Goal: Information Seeking & Learning: Find specific fact

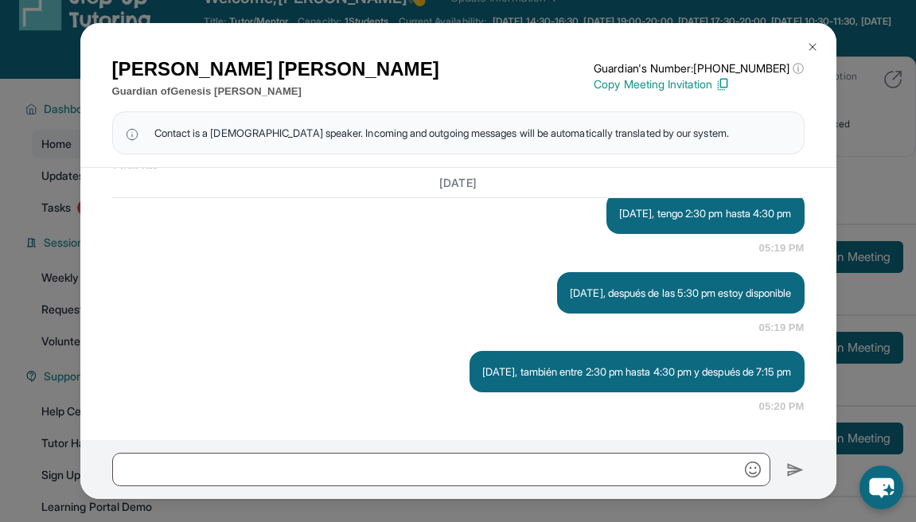
scroll to position [2668, 0]
click at [818, 49] on img at bounding box center [812, 47] width 13 height 13
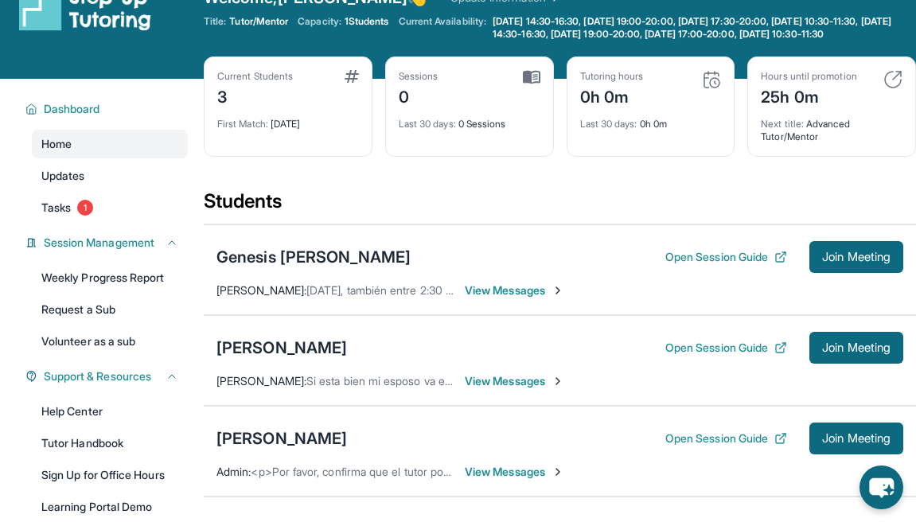
click at [513, 389] on span "View Messages" at bounding box center [515, 381] width 100 height 16
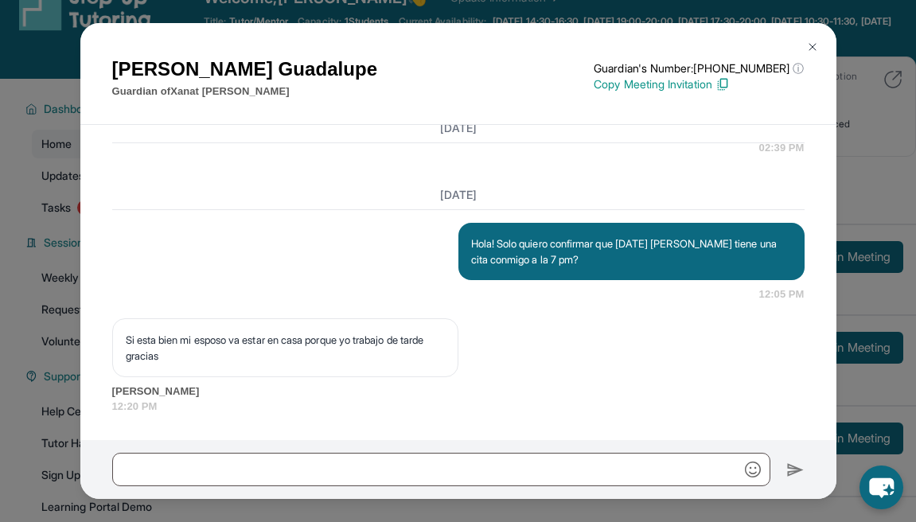
scroll to position [1614, 0]
click at [822, 41] on button at bounding box center [813, 47] width 32 height 32
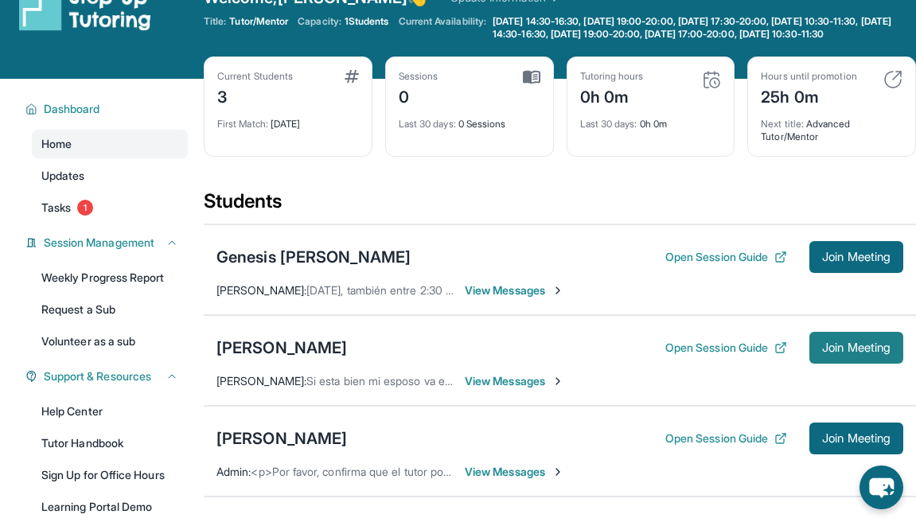
click at [813, 357] on button "Join Meeting" at bounding box center [857, 348] width 94 height 32
click at [811, 356] on button "Join Meeting" at bounding box center [857, 348] width 94 height 32
click at [856, 364] on button "Join Meeting" at bounding box center [857, 348] width 94 height 32
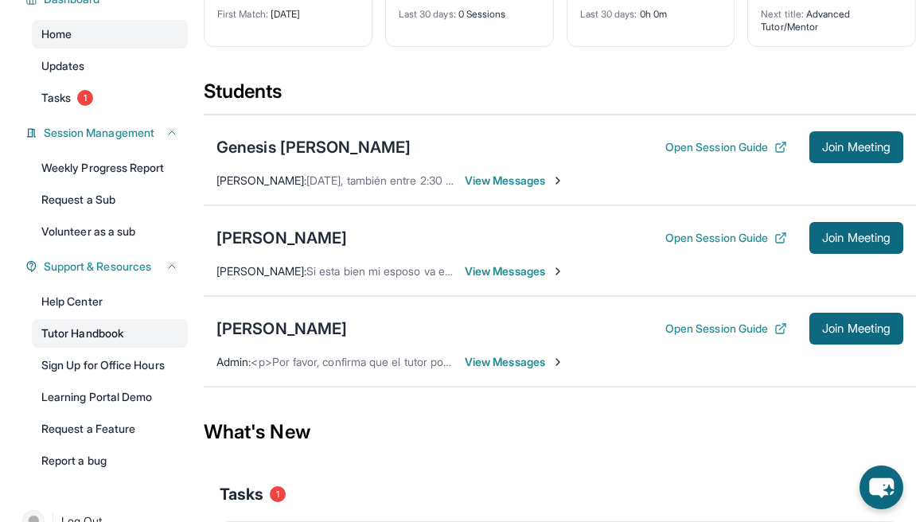
scroll to position [180, 0]
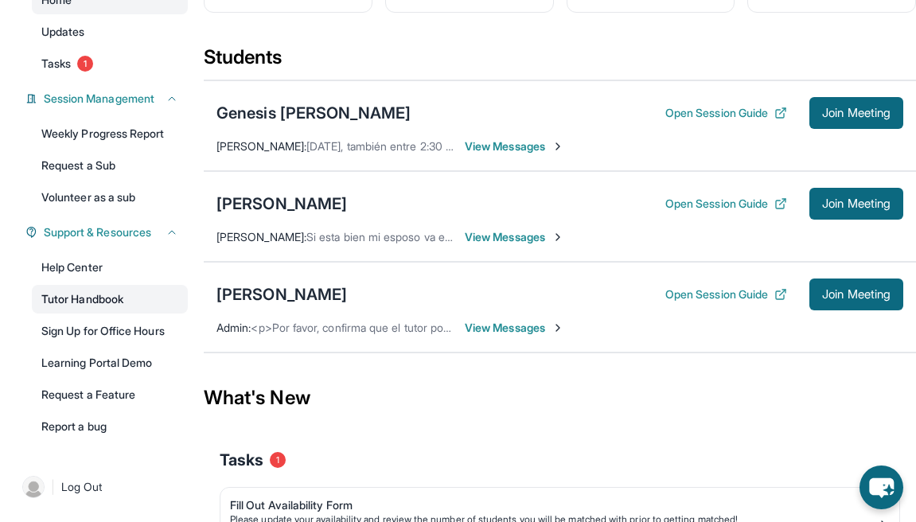
click at [140, 314] on link "Tutor Handbook" at bounding box center [110, 299] width 156 height 29
click at [695, 212] on button "Open Session Guide" at bounding box center [727, 204] width 122 height 16
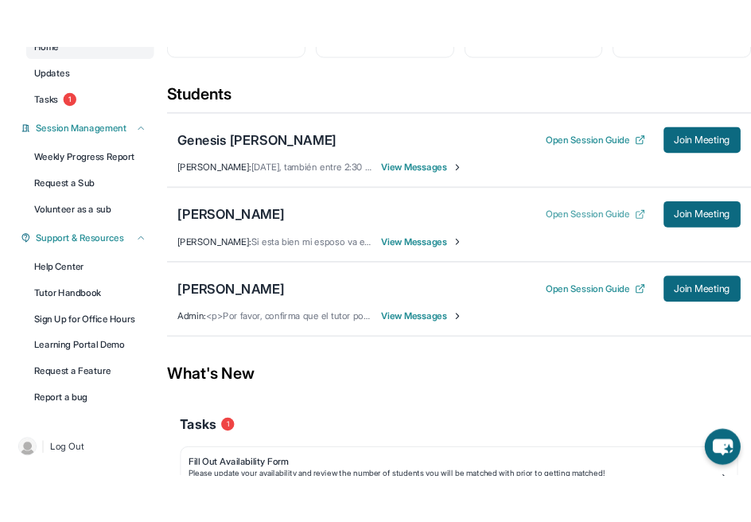
scroll to position [193, 0]
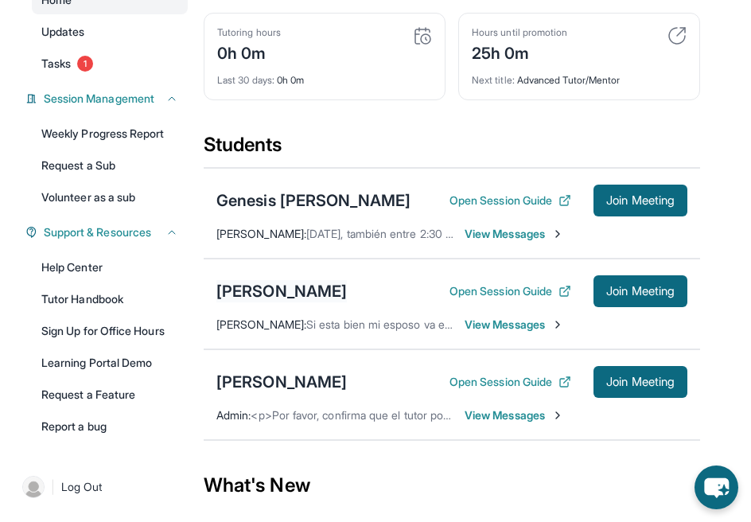
click at [260, 302] on div "[PERSON_NAME]" at bounding box center [282, 291] width 131 height 22
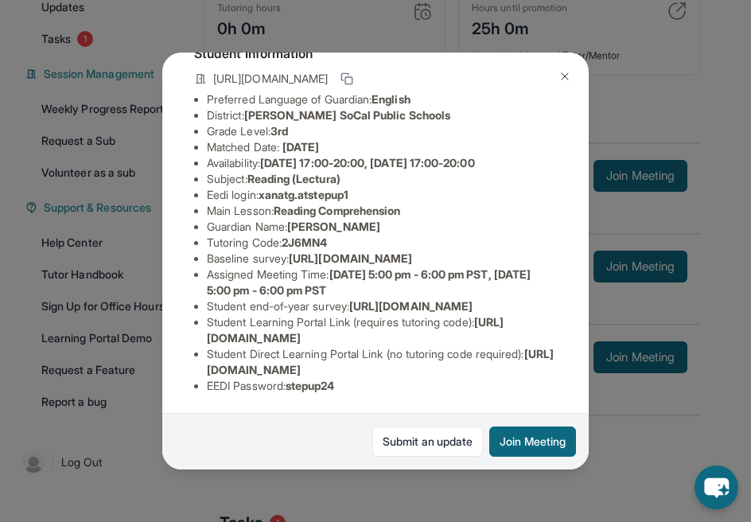
scroll to position [152, 22]
drag, startPoint x: 244, startPoint y: 166, endPoint x: 367, endPoint y: 166, distance: 122.6
click at [367, 187] on li "Eedi login : xanatg.atstepup1" at bounding box center [382, 195] width 350 height 16
copy span "xanatg.atstepup1"
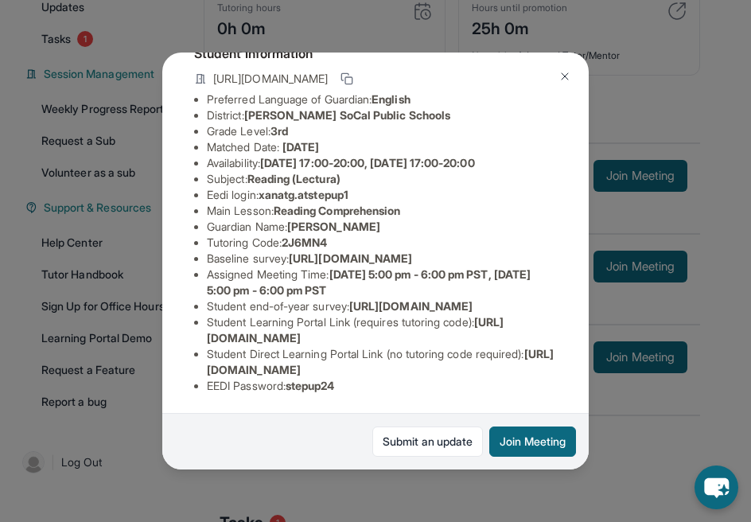
click at [295, 236] on span "2J6MN4" at bounding box center [304, 243] width 45 height 14
copy span "2J6MN4"
click at [349, 324] on span "[URL][DOMAIN_NAME]" at bounding box center [355, 329] width 297 height 29
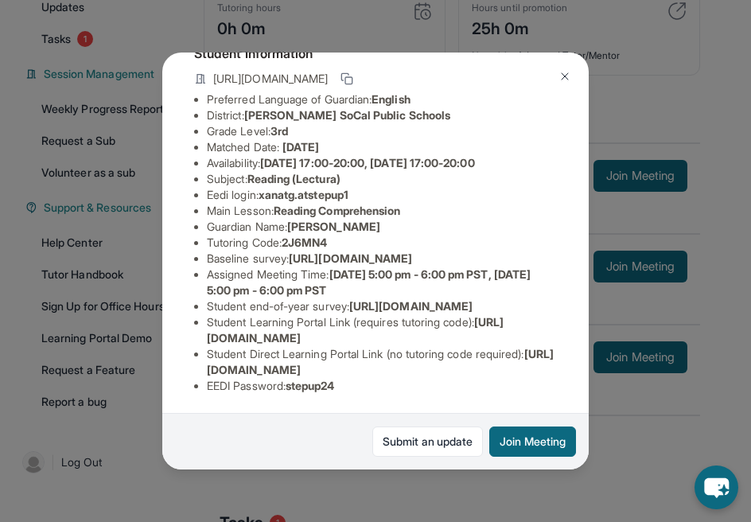
click at [349, 324] on span "[URL][DOMAIN_NAME]" at bounding box center [355, 329] width 297 height 29
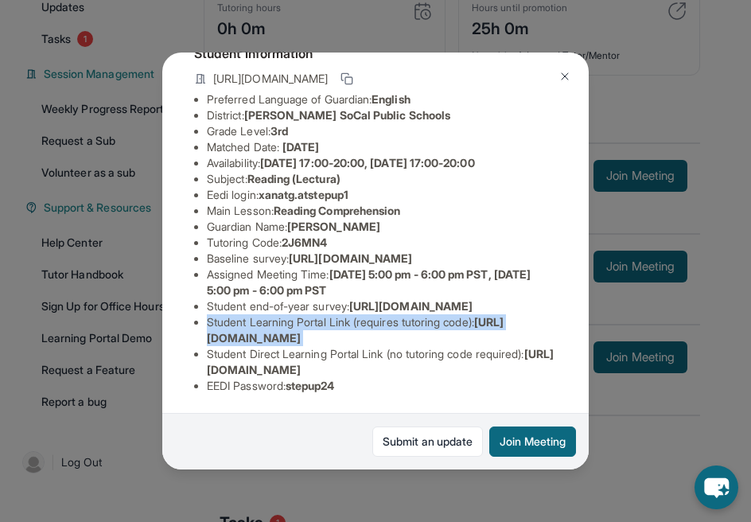
click at [349, 324] on span "[URL][DOMAIN_NAME]" at bounding box center [355, 329] width 297 height 29
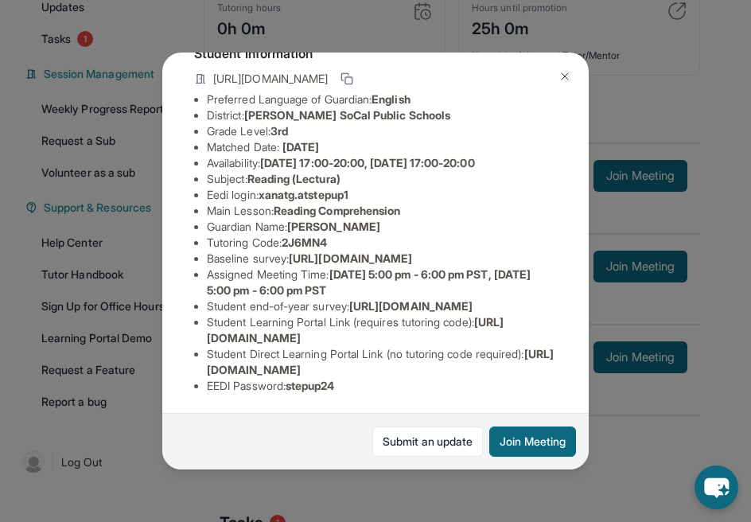
drag, startPoint x: 174, startPoint y: 327, endPoint x: 513, endPoint y: 330, distance: 339.1
click at [513, 330] on div "[PERSON_NAME] Guardian: [PERSON_NAME] Student Information [URL][DOMAIN_NAME] Pr…" at bounding box center [375, 262] width 427 height 418
copy span "[URL][DOMAIN_NAME]"
click at [687, 359] on div "[PERSON_NAME] Guardian: [PERSON_NAME] Student Information [URL][DOMAIN_NAME] Pr…" at bounding box center [375, 261] width 751 height 522
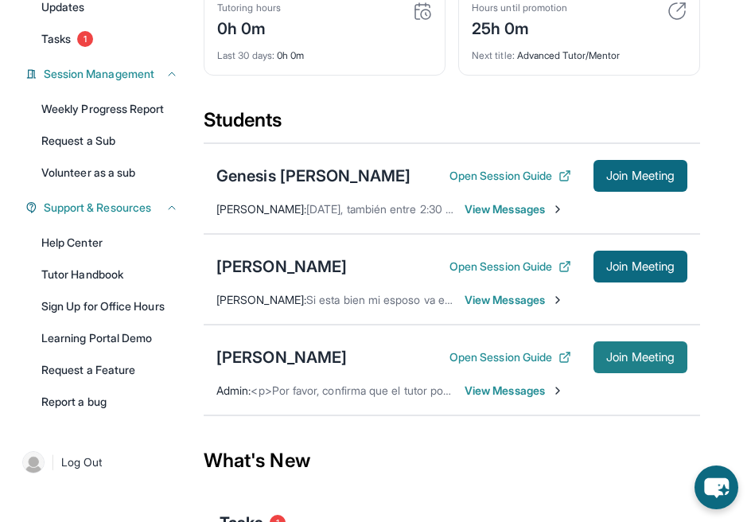
scroll to position [218, 0]
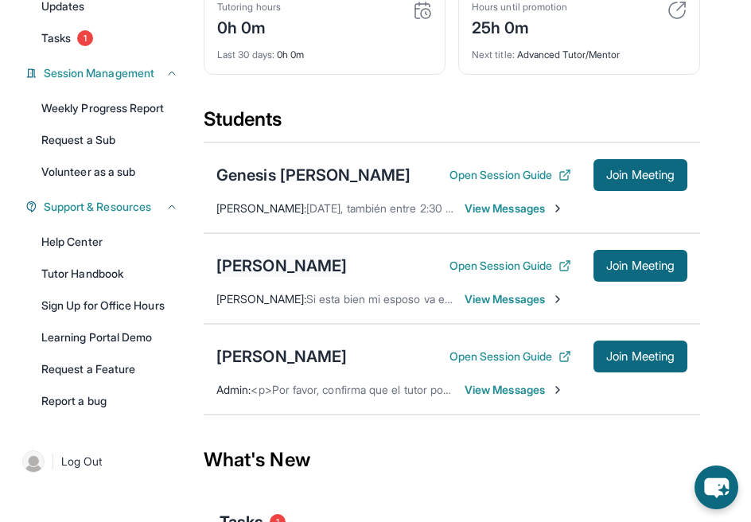
click at [308, 277] on div "[PERSON_NAME]" at bounding box center [282, 266] width 131 height 22
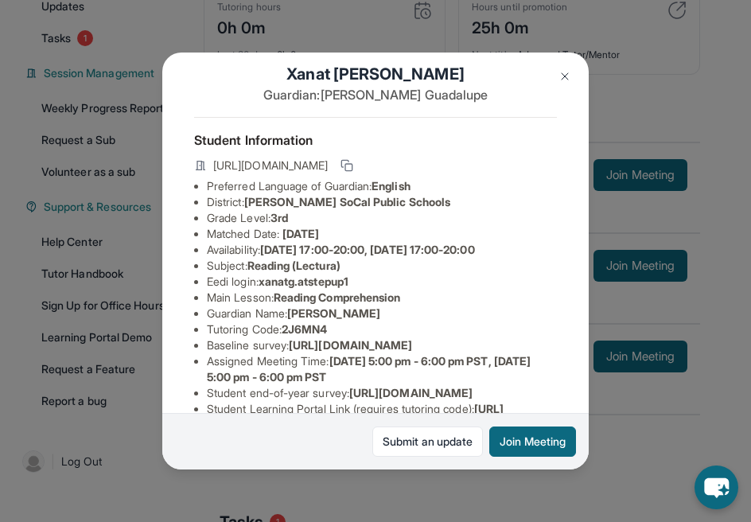
scroll to position [170, 0]
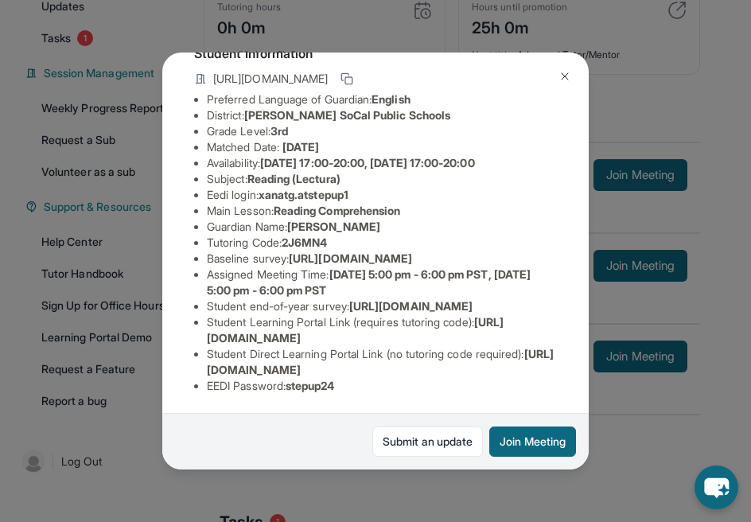
click at [568, 80] on img at bounding box center [565, 76] width 13 height 13
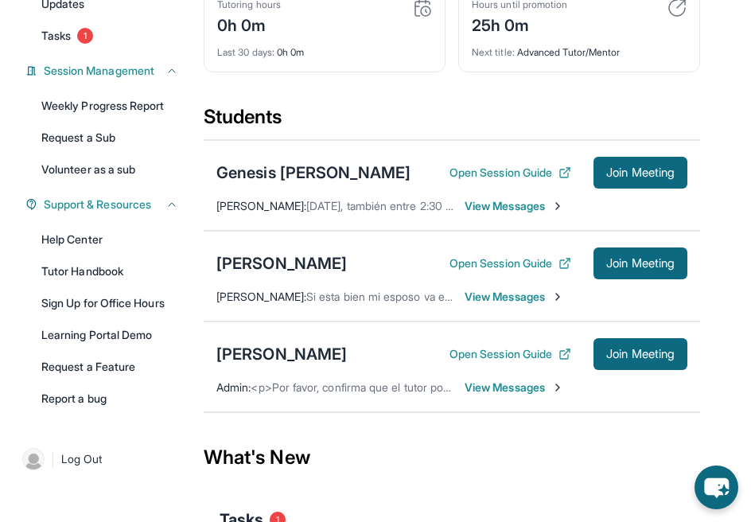
scroll to position [213, 0]
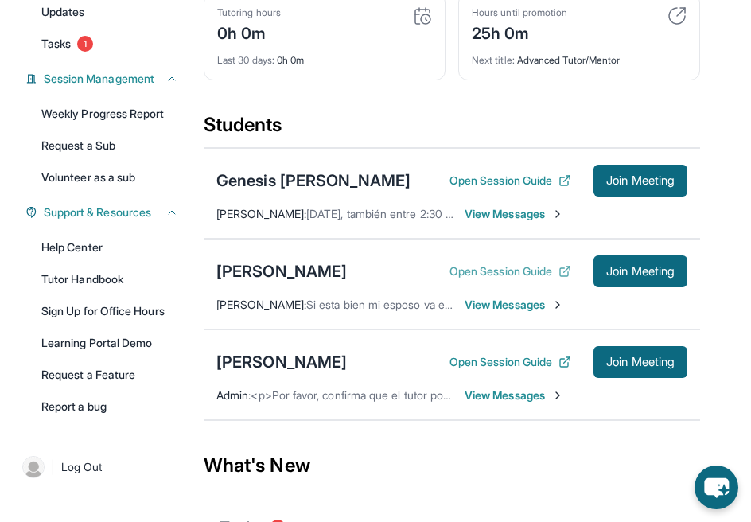
click at [552, 279] on button "Open Session Guide" at bounding box center [511, 271] width 122 height 16
click at [315, 283] on div "[PERSON_NAME]" at bounding box center [282, 271] width 131 height 22
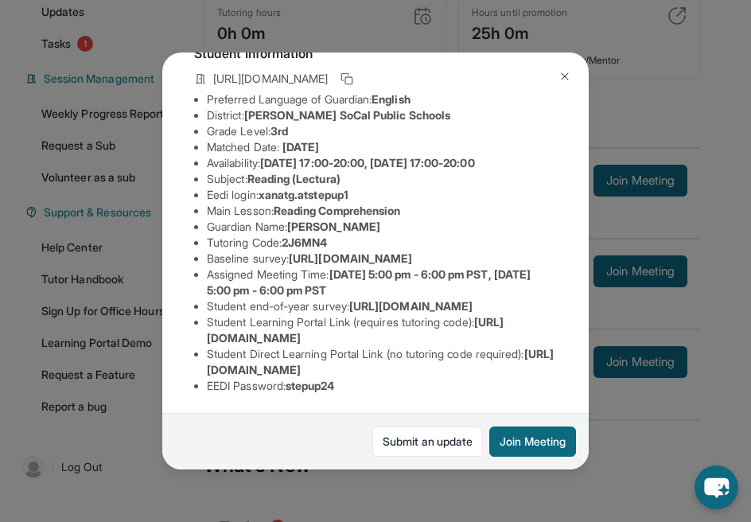
scroll to position [244, 0]
click at [359, 330] on span "[URL][DOMAIN_NAME]" at bounding box center [355, 329] width 297 height 29
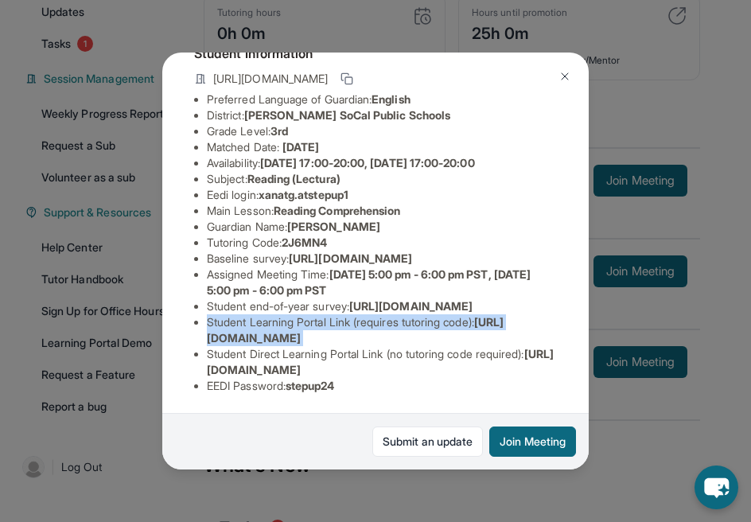
click at [359, 330] on span "[URL][DOMAIN_NAME]" at bounding box center [355, 329] width 297 height 29
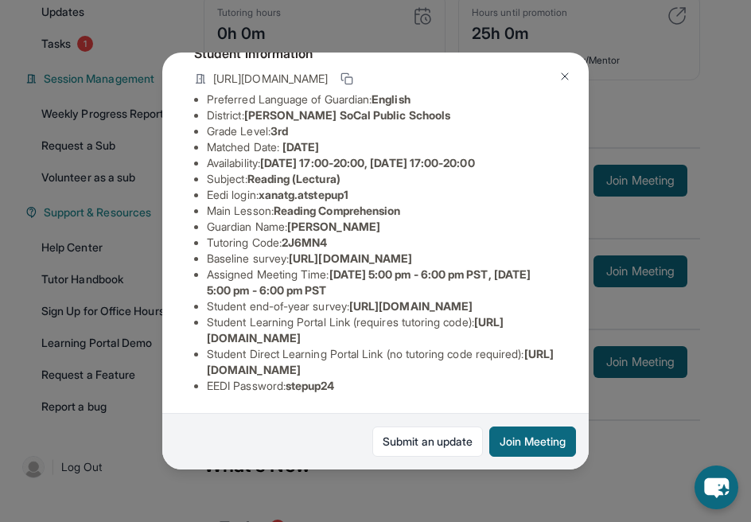
click at [349, 325] on span "[URL][DOMAIN_NAME]" at bounding box center [355, 329] width 297 height 29
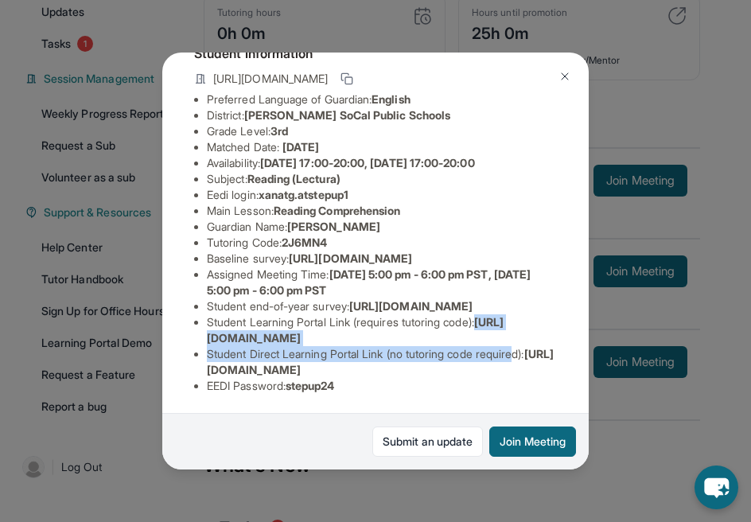
drag, startPoint x: 205, startPoint y: 323, endPoint x: 531, endPoint y: 336, distance: 326.6
click at [531, 336] on ul "Preferred Language of Guardian: English District: [PERSON_NAME] SoCal Public Sc…" at bounding box center [375, 243] width 363 height 303
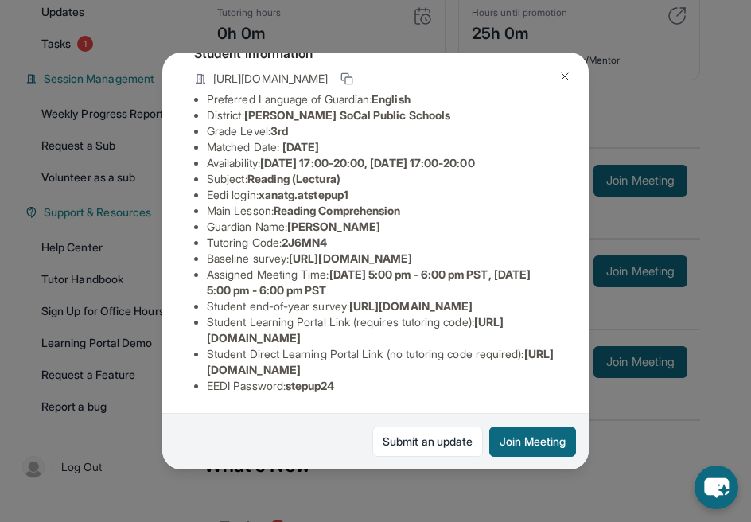
click at [520, 346] on li "Student Direct Learning Portal Link (no tutoring code required) : [URL][DOMAIN_…" at bounding box center [382, 362] width 350 height 32
drag, startPoint x: 502, startPoint y: 334, endPoint x: 450, endPoint y: 334, distance: 51.7
click at [450, 346] on li "Student Direct Learning Portal Link (no tutoring code required) : [URL][DOMAIN_…" at bounding box center [382, 362] width 350 height 32
drag, startPoint x: 487, startPoint y: 326, endPoint x: 217, endPoint y: 339, distance: 271.0
click at [217, 339] on ul "Preferred Language of Guardian: English District: [PERSON_NAME] SoCal Public Sc…" at bounding box center [375, 243] width 363 height 303
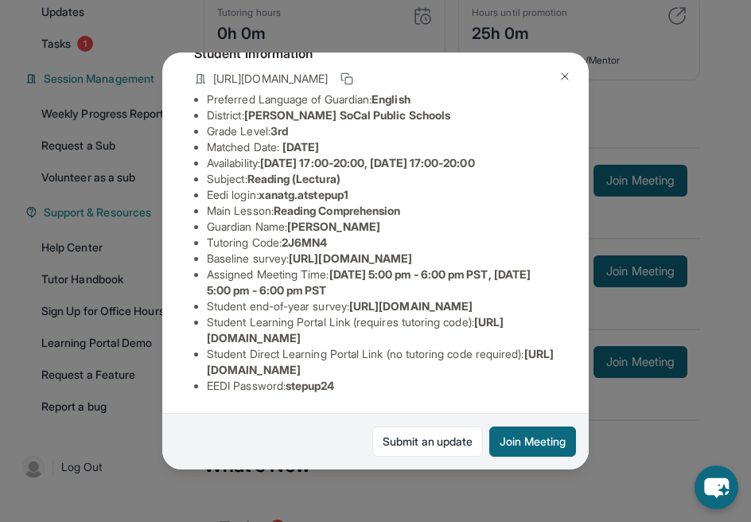
drag, startPoint x: 216, startPoint y: 337, endPoint x: 210, endPoint y: 327, distance: 11.1
click at [210, 327] on span "[URL][DOMAIN_NAME]" at bounding box center [355, 329] width 297 height 29
drag, startPoint x: 209, startPoint y: 327, endPoint x: 502, endPoint y: 325, distance: 293.0
click at [502, 325] on li "Student Learning Portal Link (requires tutoring code) : [URL][DOMAIN_NAME]" at bounding box center [382, 330] width 350 height 32
copy span "[URL][DOMAIN_NAME]"
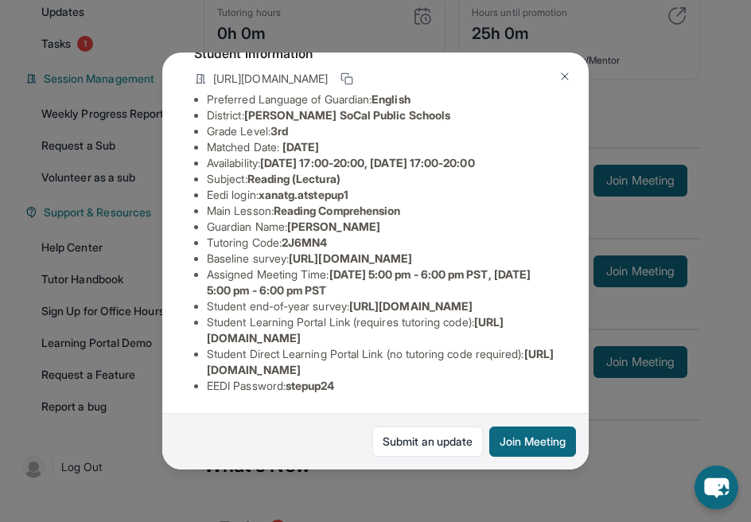
click at [380, 352] on span "[URL][DOMAIN_NAME]" at bounding box center [380, 361] width 347 height 29
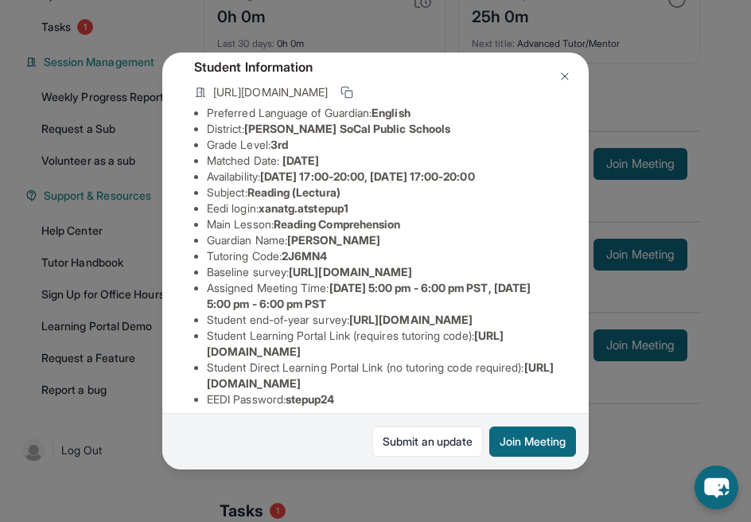
scroll to position [98, 0]
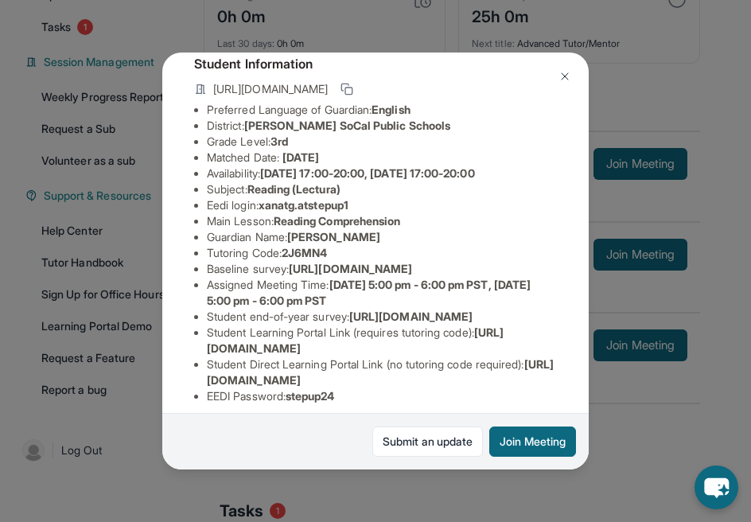
click at [324, 212] on span "xanatg.atstepup1" at bounding box center [304, 205] width 90 height 14
click at [368, 213] on li "Eedi login : xanatg.atstepup1" at bounding box center [382, 205] width 350 height 16
drag, startPoint x: 373, startPoint y: 220, endPoint x: 263, endPoint y: 221, distance: 109.1
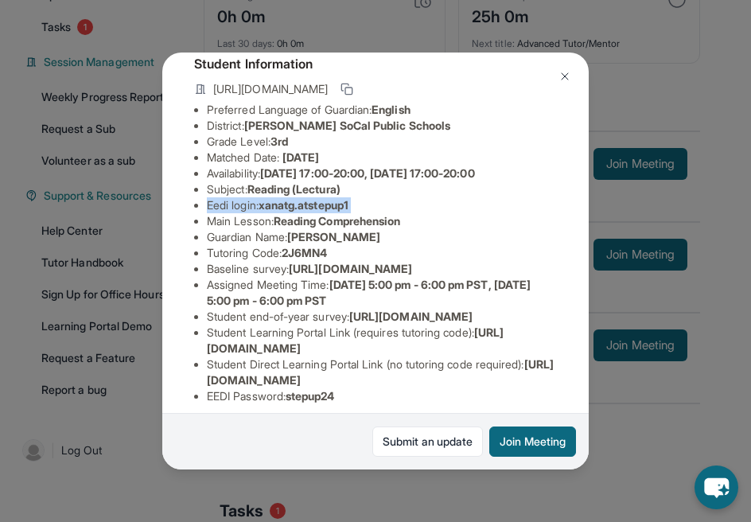
click at [263, 213] on li "Eedi login : xanatg.atstepup1" at bounding box center [382, 205] width 350 height 16
drag, startPoint x: 267, startPoint y: 220, endPoint x: 407, endPoint y: 220, distance: 140.1
click at [407, 213] on li "Eedi login : xanatg.atstepup1" at bounding box center [382, 205] width 350 height 16
copy span "xanatg.atstepup1"
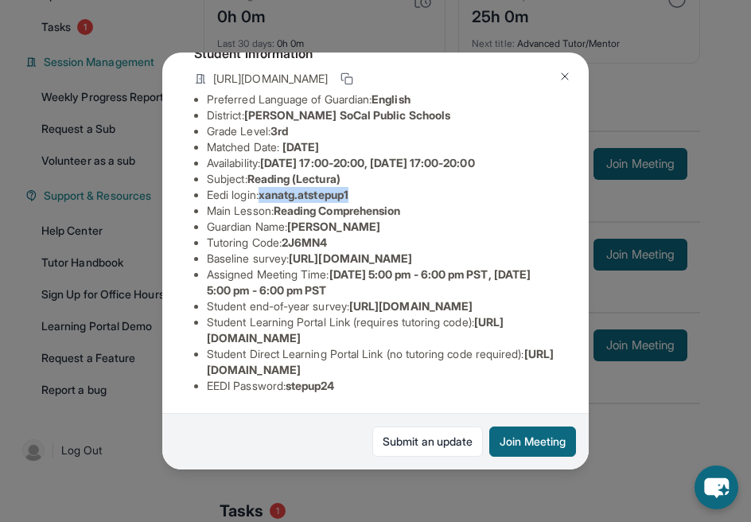
scroll to position [116, 0]
click at [556, 75] on button at bounding box center [565, 77] width 32 height 32
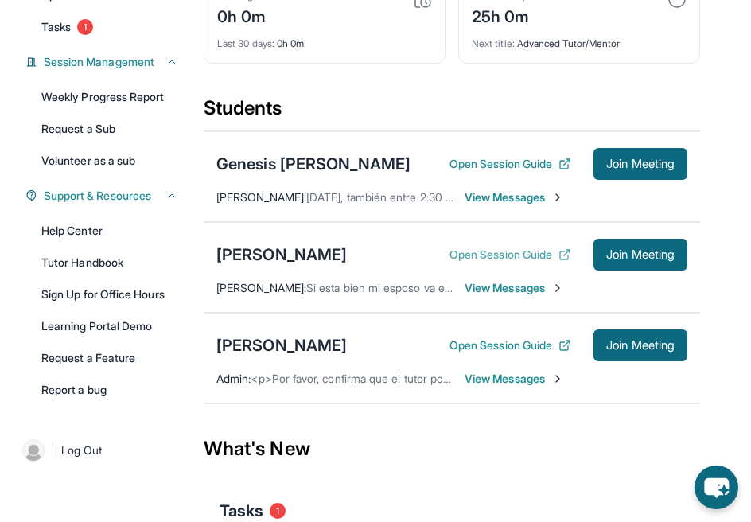
click at [537, 263] on button "Open Session Guide" at bounding box center [511, 255] width 122 height 16
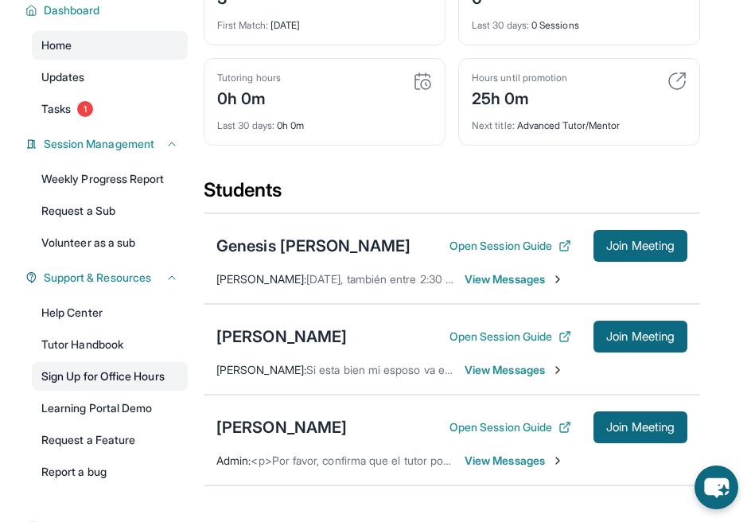
scroll to position [205, 0]
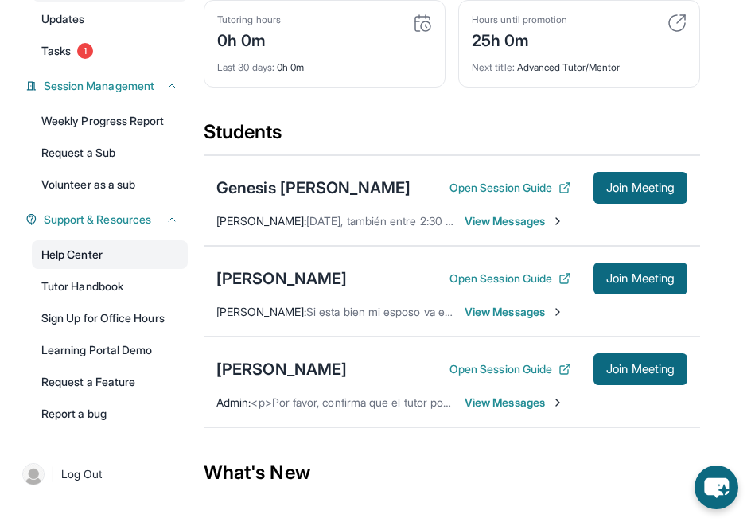
click at [117, 269] on link "Help Center" at bounding box center [110, 254] width 156 height 29
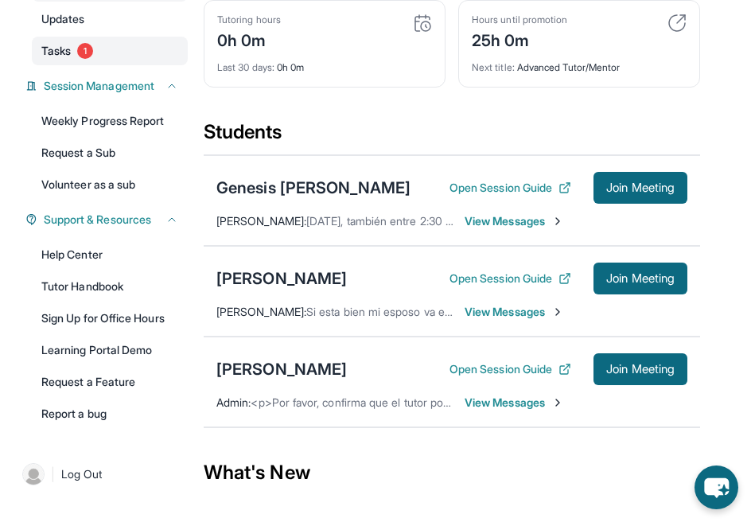
click at [115, 63] on link "Tasks 1" at bounding box center [110, 51] width 156 height 29
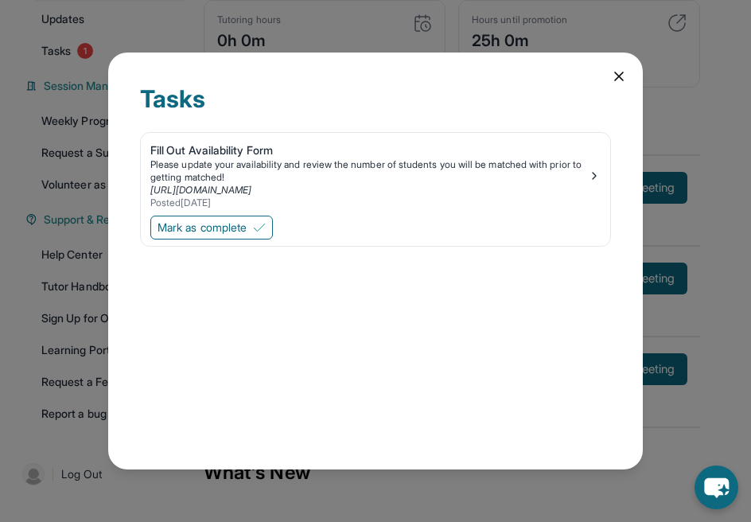
click at [620, 84] on div "Tasks Fill Out Availability Form Please update your availability and review the…" at bounding box center [375, 262] width 535 height 418
click at [619, 80] on icon at bounding box center [619, 76] width 16 height 16
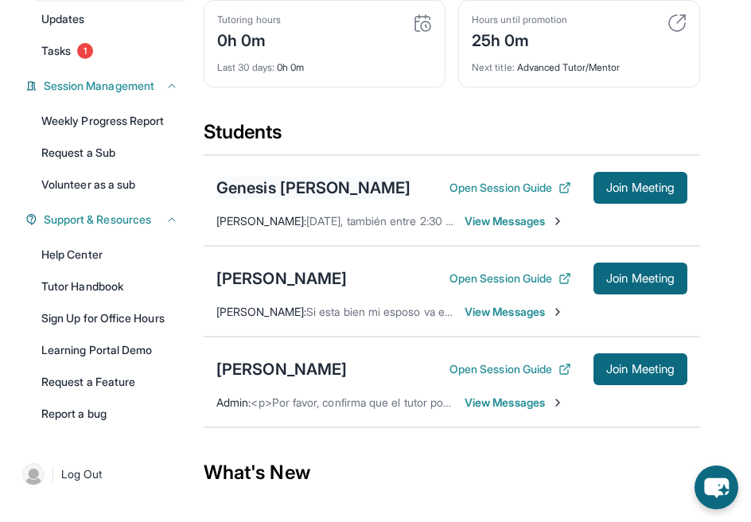
click at [293, 196] on div "Genesis [PERSON_NAME]" at bounding box center [314, 188] width 194 height 22
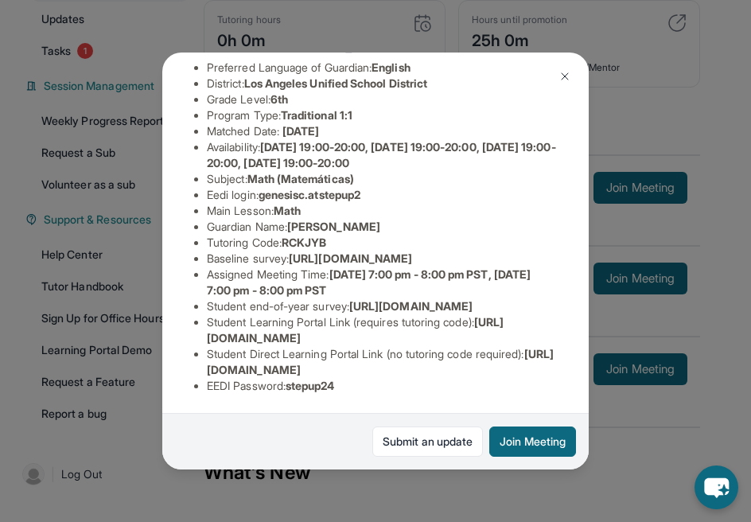
scroll to position [238, 0]
click at [570, 68] on button at bounding box center [565, 77] width 32 height 32
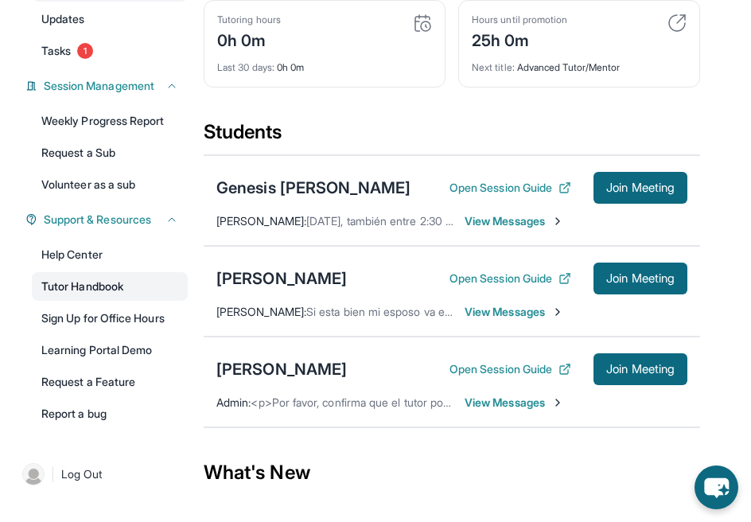
click at [109, 301] on link "Tutor Handbook" at bounding box center [110, 286] width 156 height 29
